Goal: Transaction & Acquisition: Purchase product/service

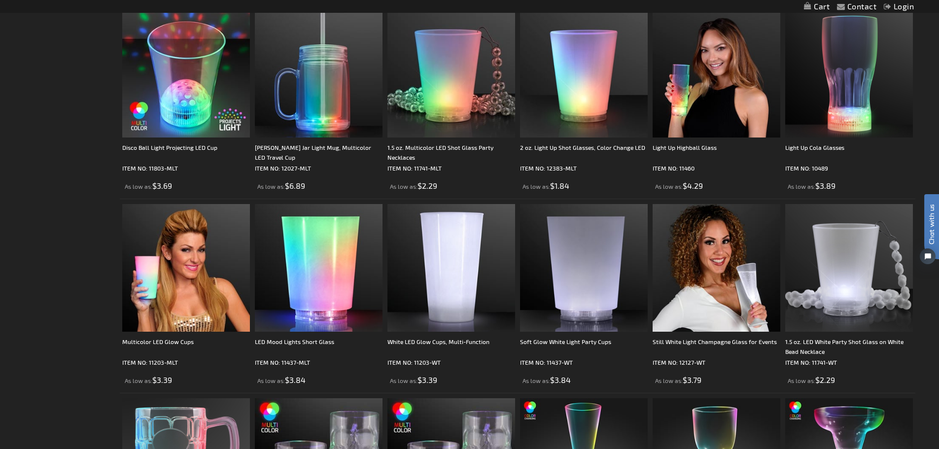
scroll to position [199, 0]
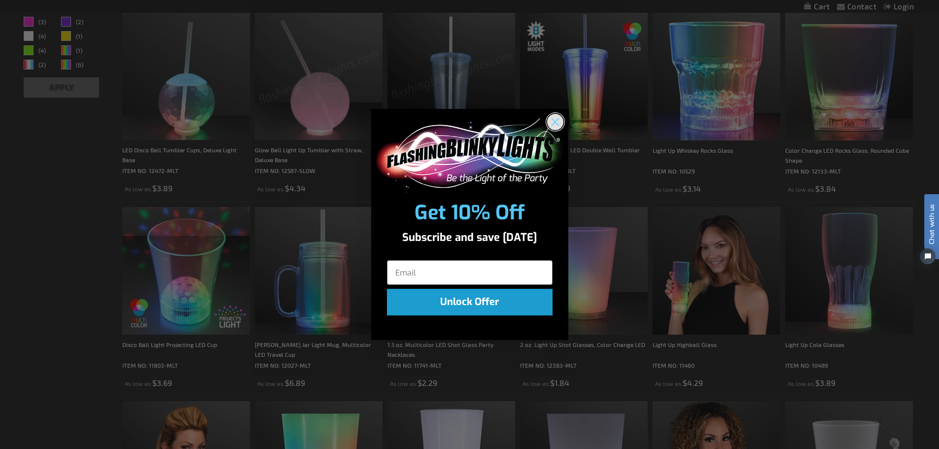
click at [559, 124] on circle "Close dialog" at bounding box center [555, 122] width 16 height 16
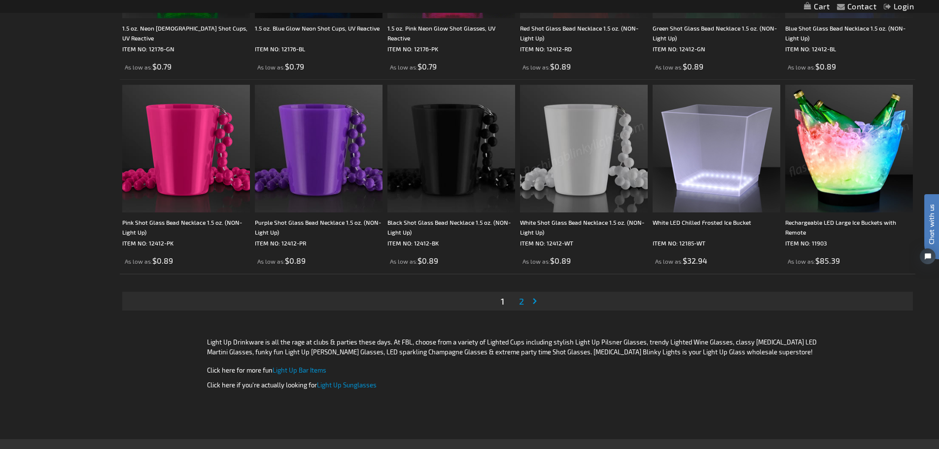
scroll to position [2023, 0]
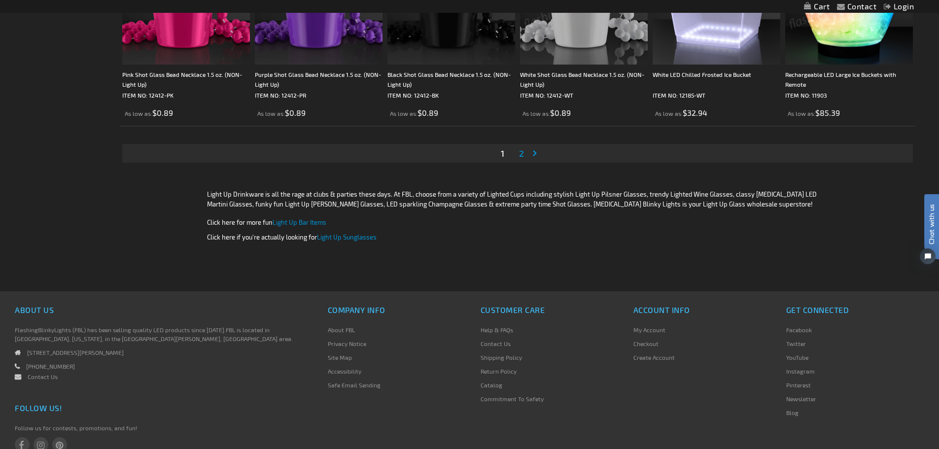
click at [523, 150] on span "2" at bounding box center [521, 153] width 5 height 11
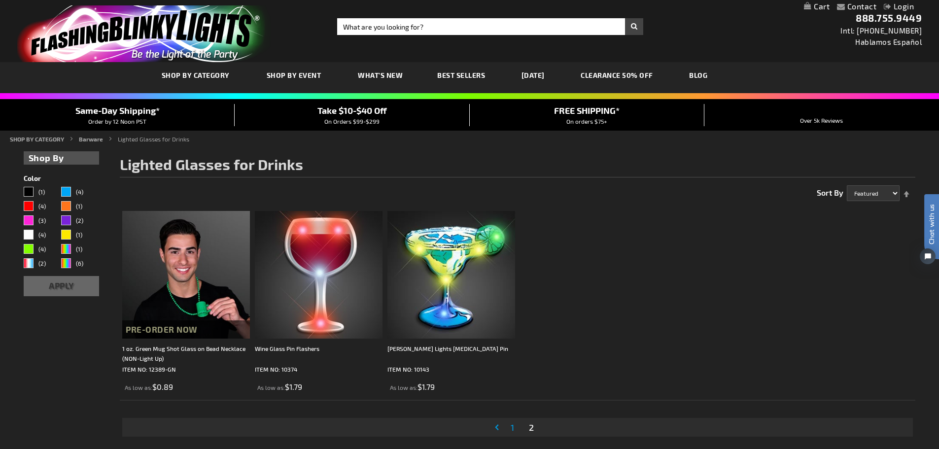
drag, startPoint x: 200, startPoint y: 102, endPoint x: 217, endPoint y: 106, distance: 18.3
click at [217, 106] on div "Contact Compare Products Login Skip to Content My Cart My Cart Close You have n…" at bounding box center [469, 398] width 939 height 796
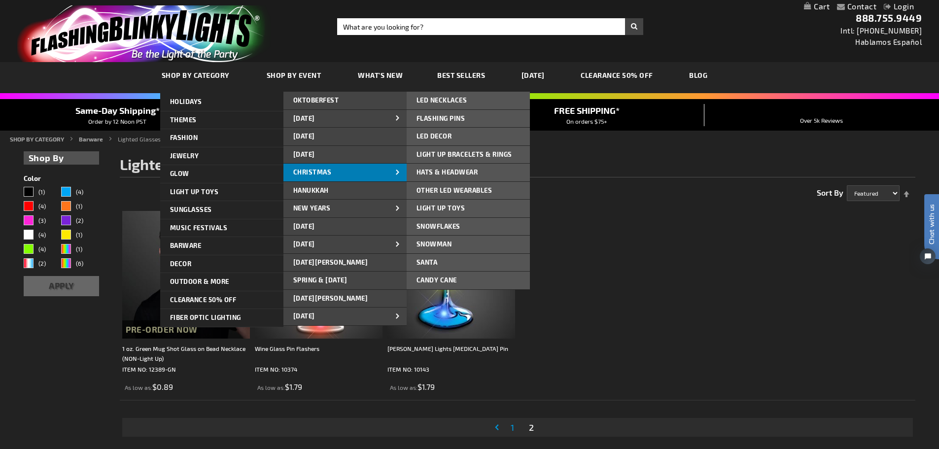
click at [310, 173] on span "CHRISTMAS" at bounding box center [312, 172] width 38 height 8
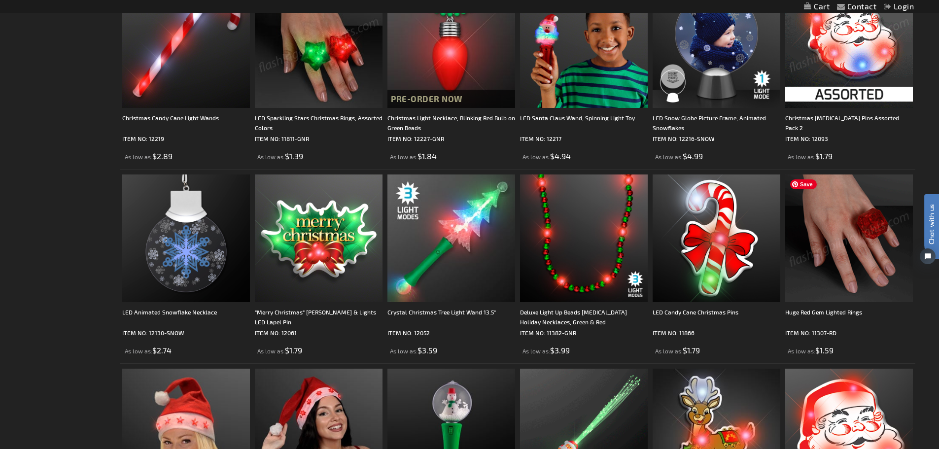
scroll to position [2023, 0]
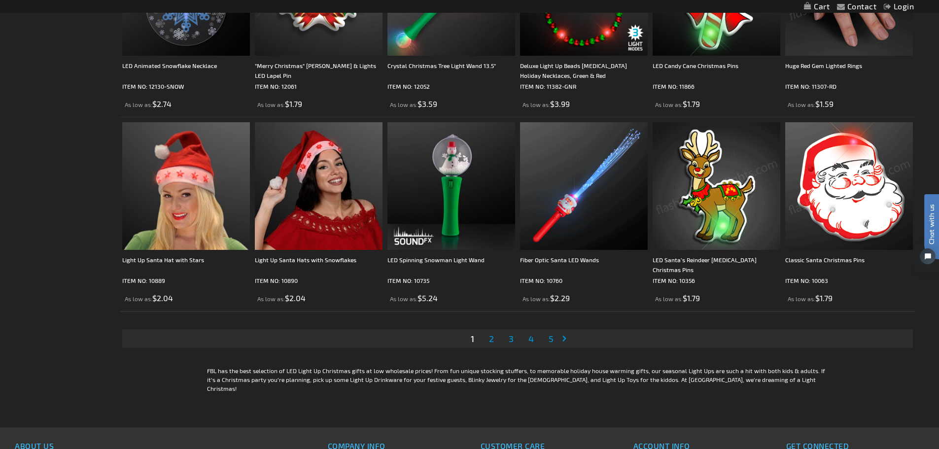
click at [494, 338] on span "2" at bounding box center [491, 338] width 5 height 11
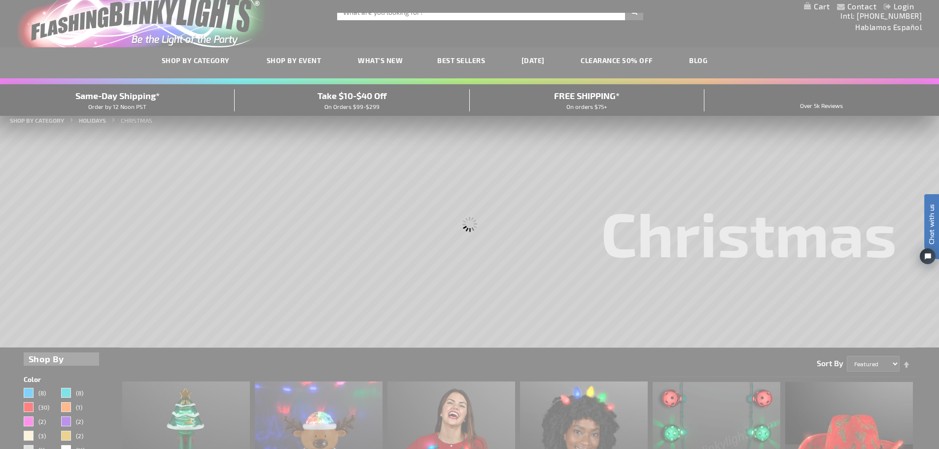
scroll to position [0, 0]
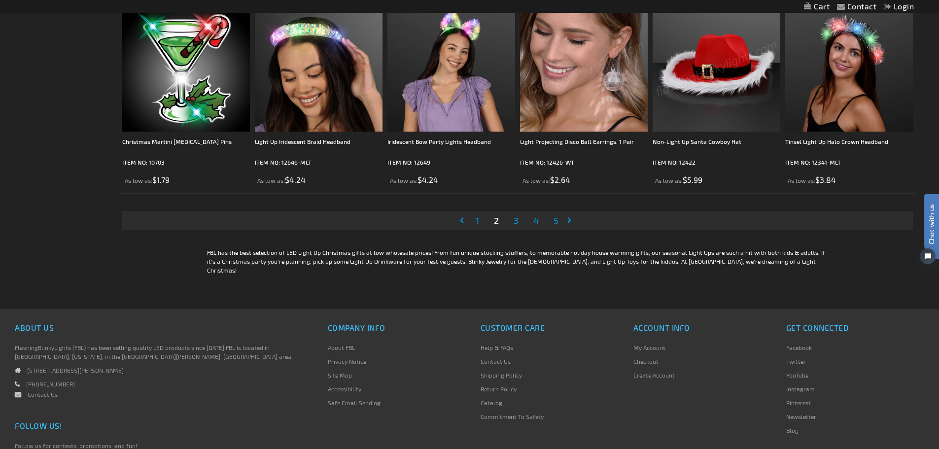
scroll to position [2071, 0]
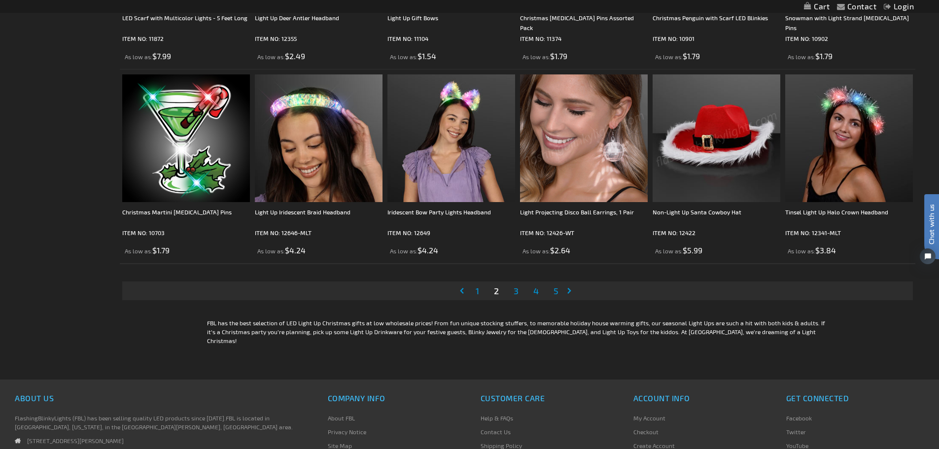
click at [516, 294] on span "3" at bounding box center [516, 290] width 5 height 11
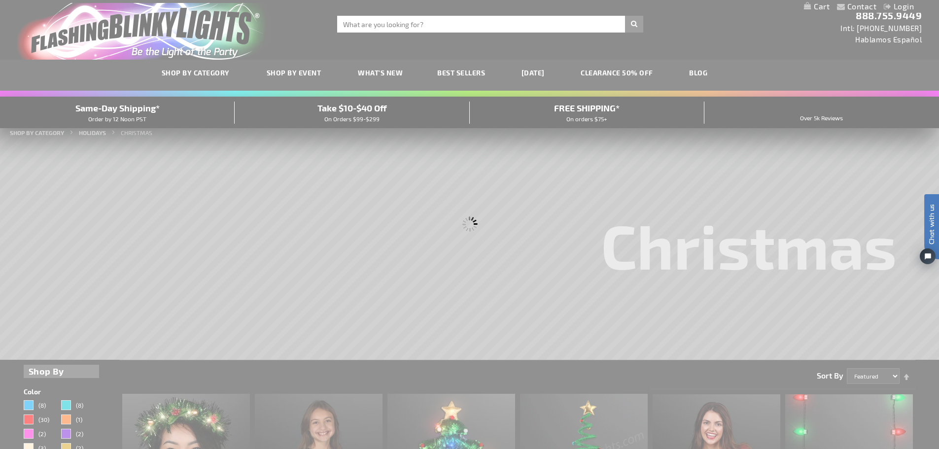
scroll to position [0, 0]
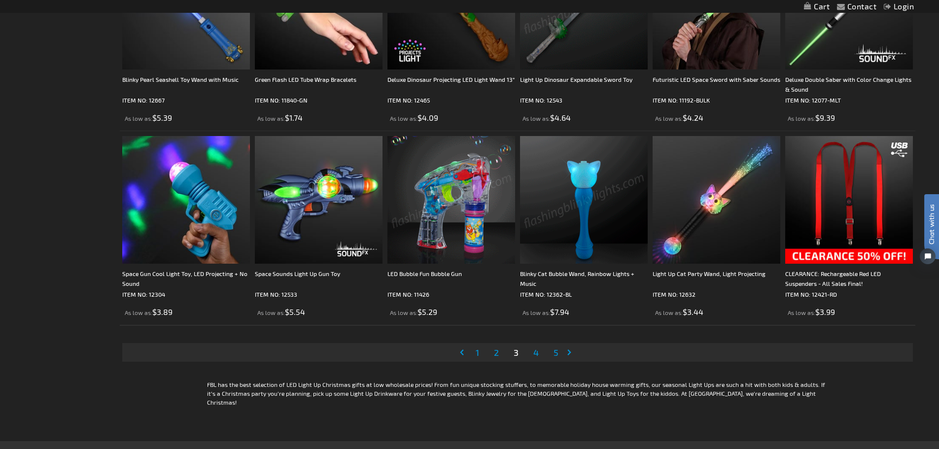
scroll to position [2021, 0]
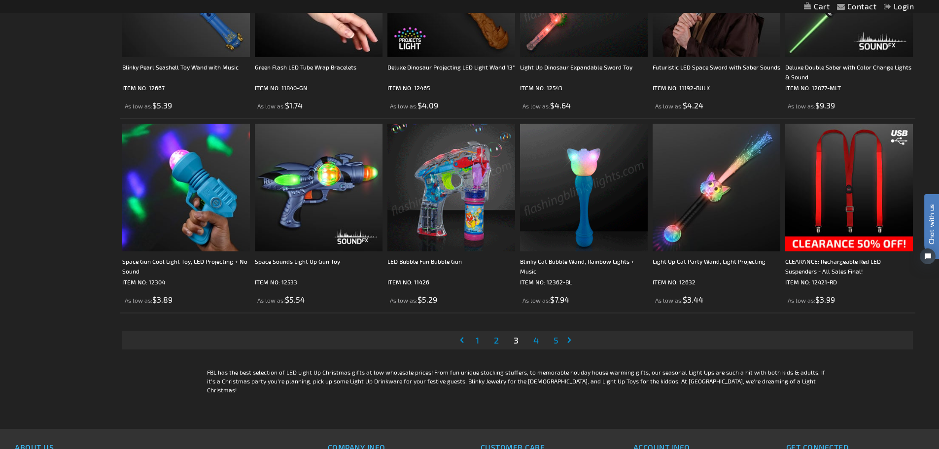
click at [539, 340] on span "4" at bounding box center [535, 340] width 5 height 11
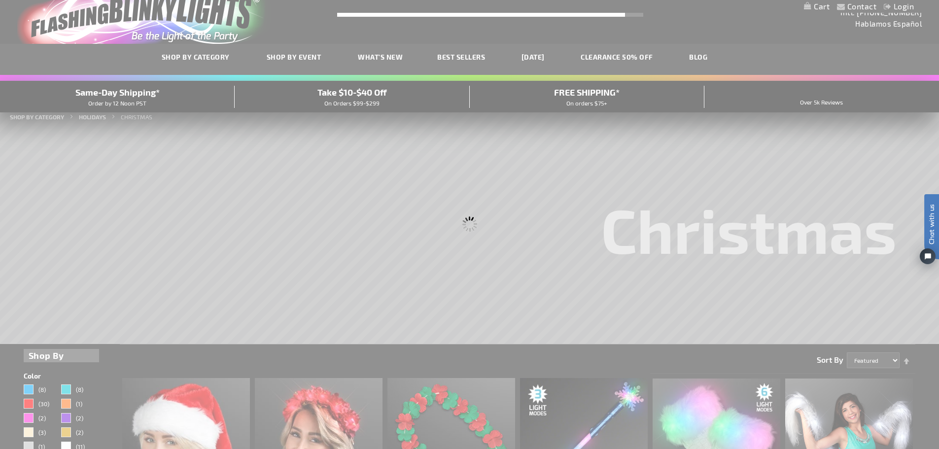
scroll to position [0, 0]
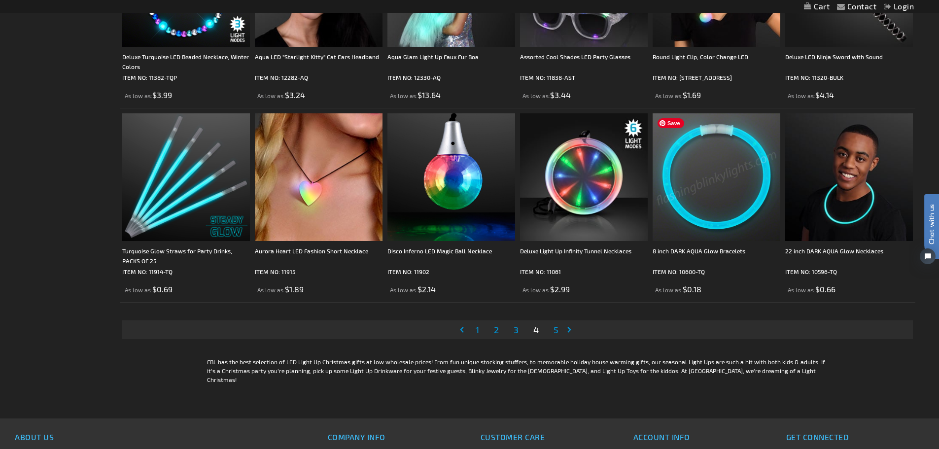
scroll to position [2169, 0]
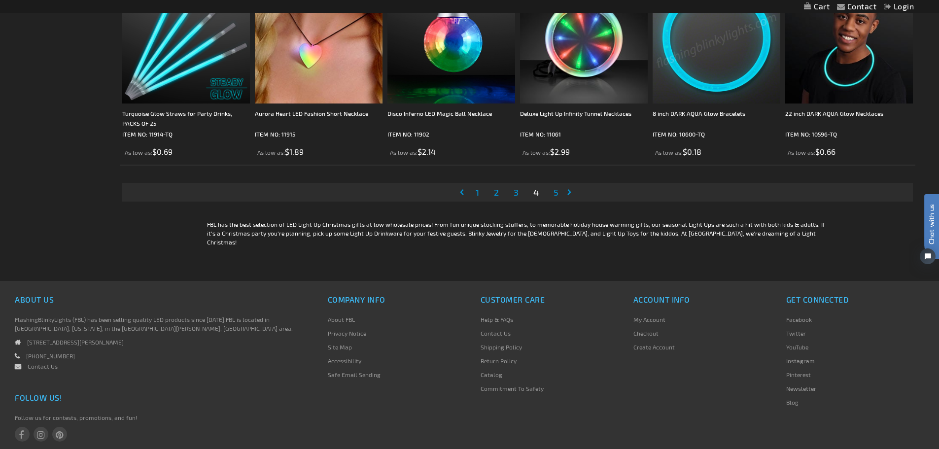
click at [556, 193] on span "5" at bounding box center [556, 192] width 5 height 11
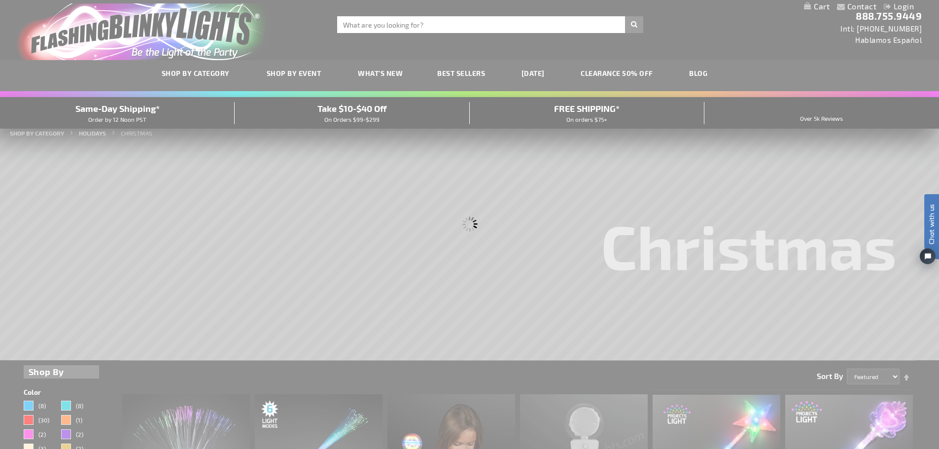
scroll to position [0, 0]
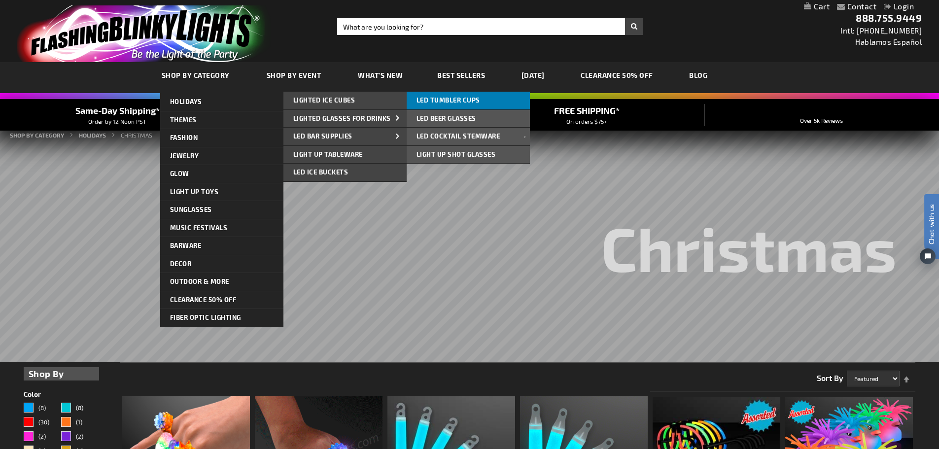
click at [467, 102] on span "LED Tumbler Cups" at bounding box center [449, 100] width 64 height 8
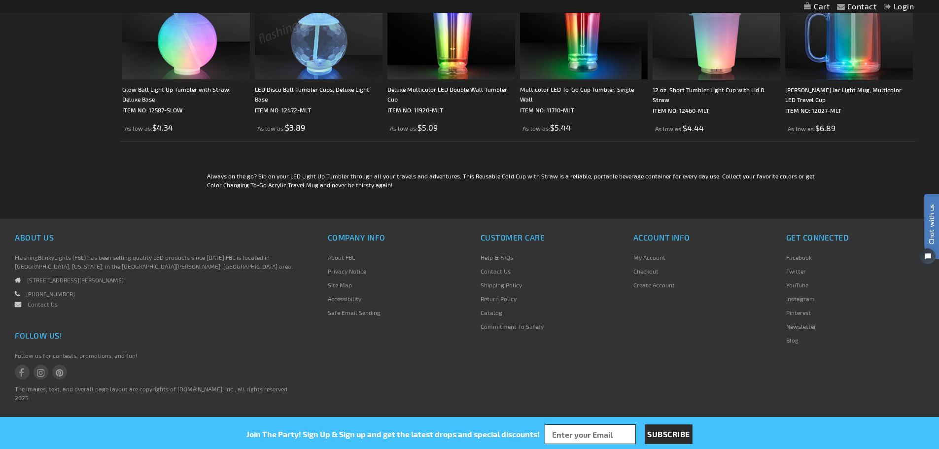
scroll to position [111, 0]
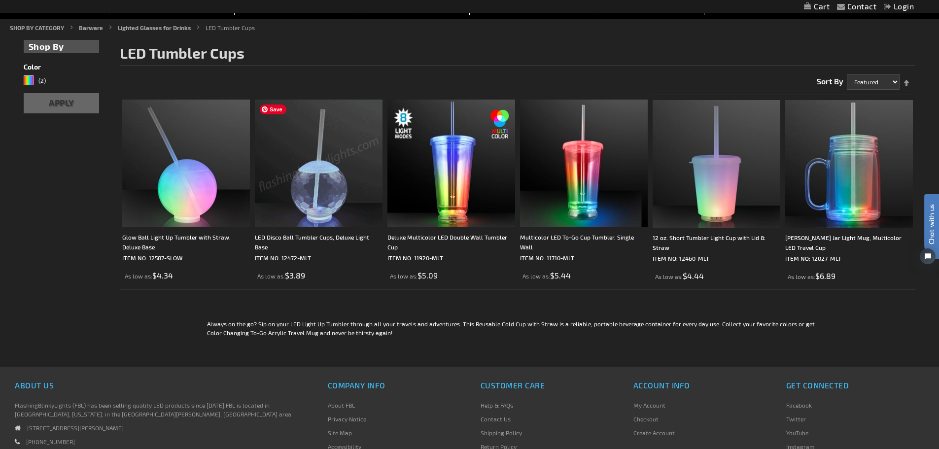
click at [320, 188] on img at bounding box center [319, 164] width 128 height 128
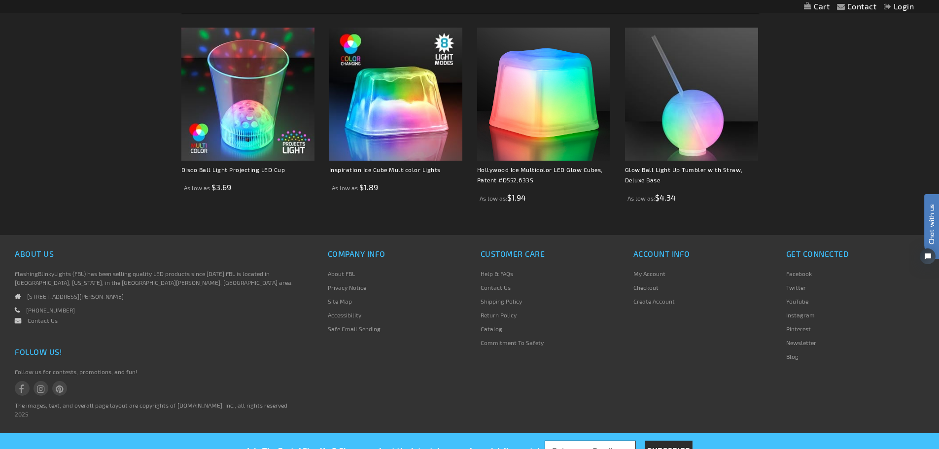
scroll to position [690, 0]
